Goal: Browse casually

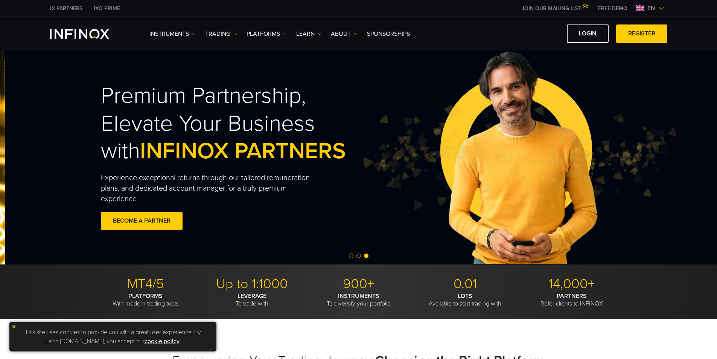
click at [610, 182] on img at bounding box center [518, 157] width 317 height 105
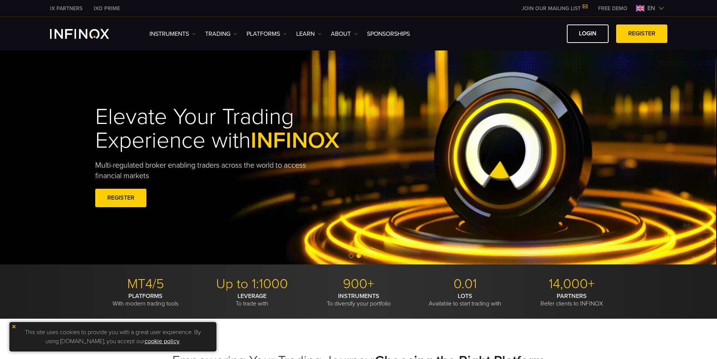
click at [510, 173] on div "Elevate Your Trading Experience with INFINOX Multi-regulated broker enabling tr…" at bounding box center [359, 157] width 542 height 127
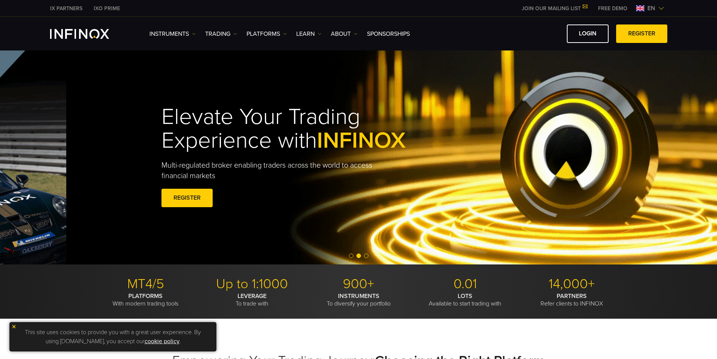
click at [550, 190] on div "Elevate Your Trading Experience with INFINOX Multi-regulated broker enabling tr…" at bounding box center [425, 157] width 542 height 127
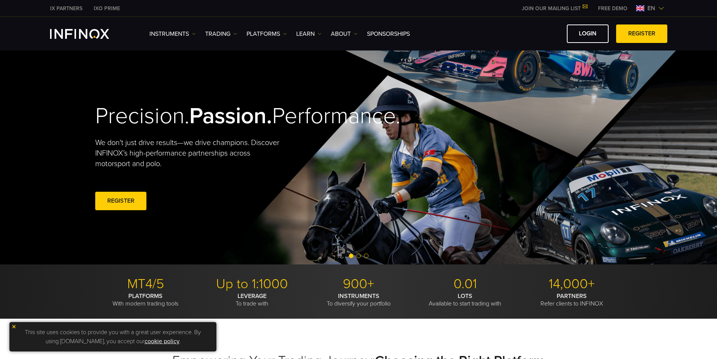
click at [419, 170] on div "Precision. Passion. Performance. We don't just drive results—we drive champions…" at bounding box center [359, 157] width 542 height 214
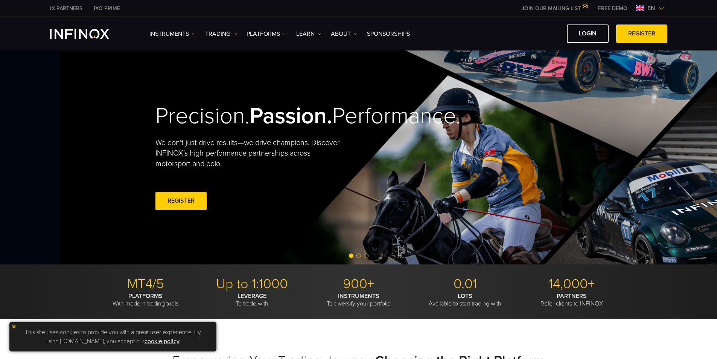
click at [222, 130] on h2 "Precision. Passion. Performance." at bounding box center [273, 115] width 237 height 27
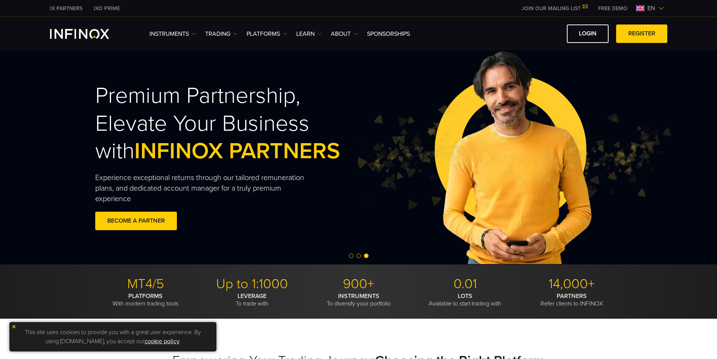
click at [354, 132] on img at bounding box center [512, 157] width 317 height 105
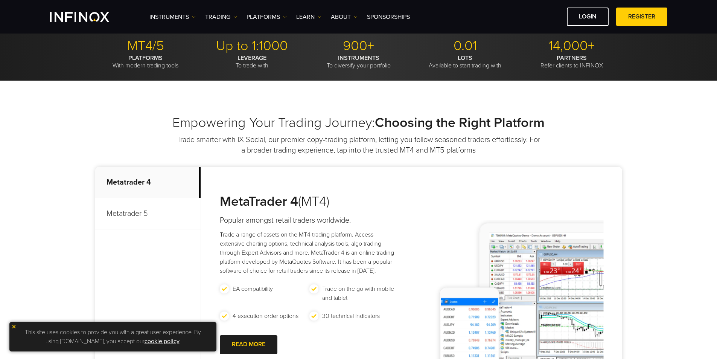
scroll to position [301, 0]
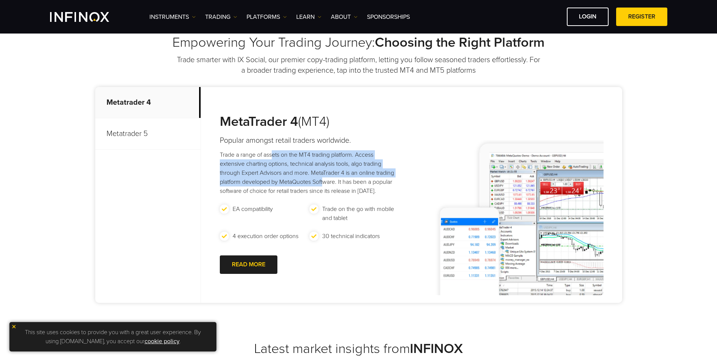
drag, startPoint x: 283, startPoint y: 159, endPoint x: 354, endPoint y: 191, distance: 78.8
click at [354, 191] on p "Trade a range of assets on the MT4 trading platform. Access extensive charting …" at bounding box center [309, 172] width 179 height 45
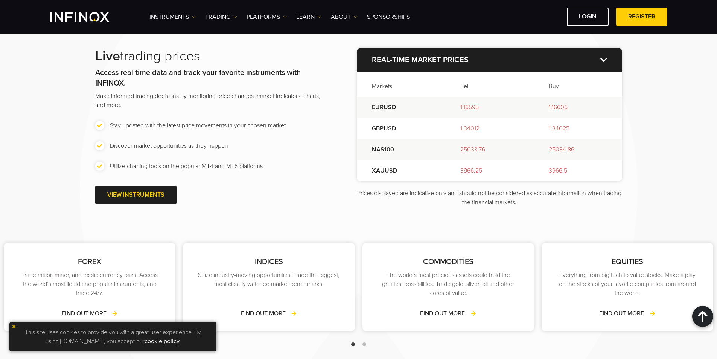
scroll to position [1016, 0]
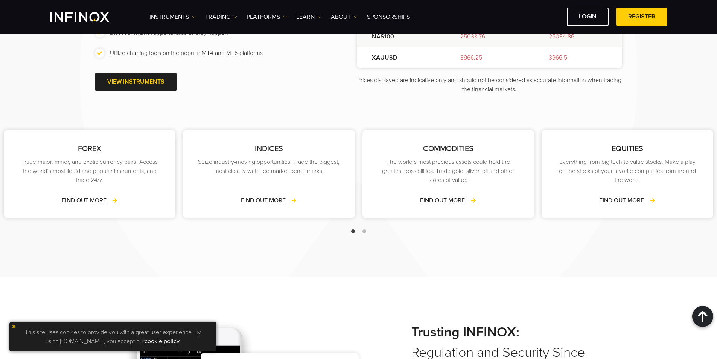
click at [362, 156] on div "COMMODITIES The world’s most precious assets could hold the greatest possibilit…" at bounding box center [448, 174] width 172 height 88
click at [362, 171] on div "EQUITIES Everything from big tech to value stocks. Make a play on the stocks of…" at bounding box center [448, 174] width 172 height 88
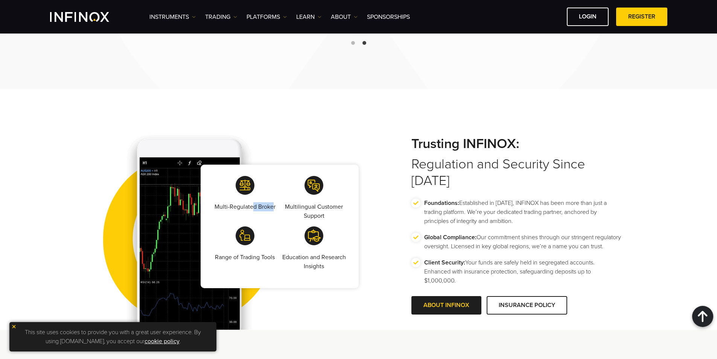
drag, startPoint x: 253, startPoint y: 208, endPoint x: 282, endPoint y: 213, distance: 30.1
click at [282, 213] on div "Multi-Regulated Broker Multilingual Customer Support Range of Trading Tools Edu…" at bounding box center [280, 225] width 158 height 123
click at [281, 219] on p "Multilingual Customer Support" at bounding box center [314, 211] width 66 height 18
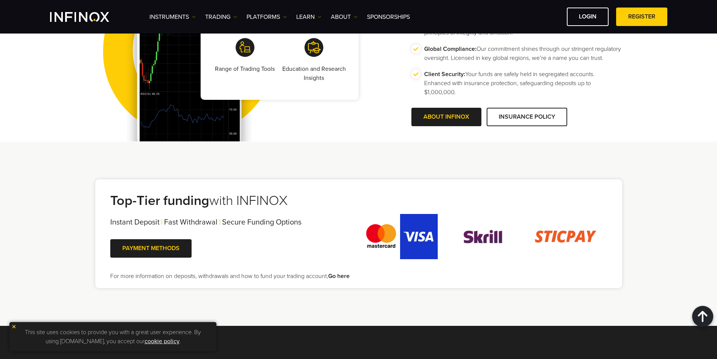
scroll to position [1468, 0]
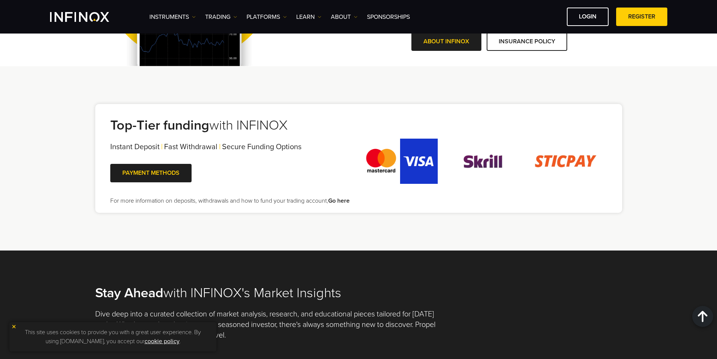
drag, startPoint x: 295, startPoint y: 126, endPoint x: 341, endPoint y: 126, distance: 45.5
click at [333, 126] on h2 "Top-Tier funding with INFINOX" at bounding box center [229, 125] width 239 height 17
click at [341, 126] on h2 "Top-Tier funding with INFINOX" at bounding box center [229, 125] width 239 height 17
drag, startPoint x: 294, startPoint y: 149, endPoint x: 303, endPoint y: 149, distance: 8.7
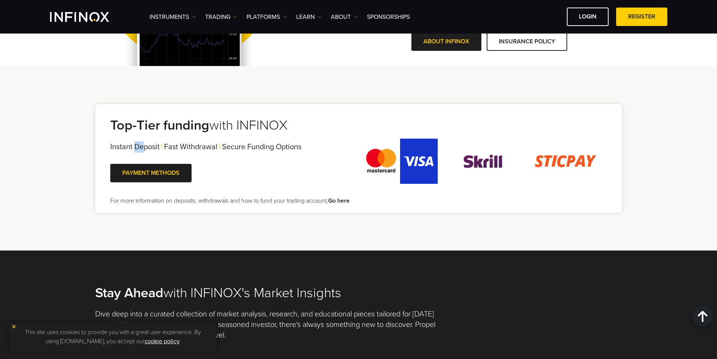
click at [302, 149] on div "Instant Deposit | Fast Withdrawal | Secure Funding Options |" at bounding box center [229, 146] width 239 height 11
click at [303, 149] on div "Instant Deposit | Fast Withdrawal | Secure Funding Options |" at bounding box center [229, 146] width 239 height 11
drag, startPoint x: 161, startPoint y: 145, endPoint x: 167, endPoint y: 149, distance: 6.6
click at [167, 149] on div "Instant Deposit | Fast Withdrawal | Secure Funding Options |" at bounding box center [229, 146] width 239 height 11
click at [237, 150] on span "Secure Funding Options" at bounding box center [261, 146] width 79 height 9
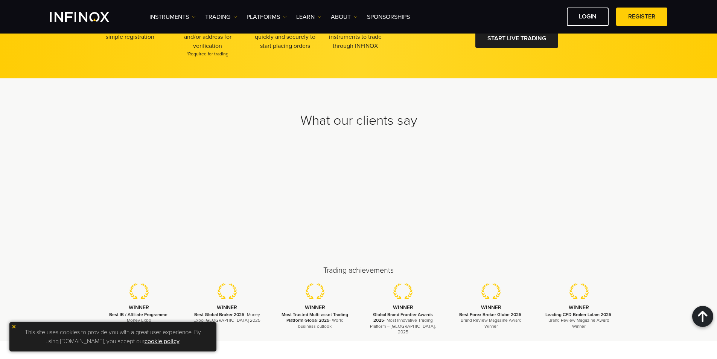
scroll to position [2183, 0]
